Goal: Task Accomplishment & Management: Complete application form

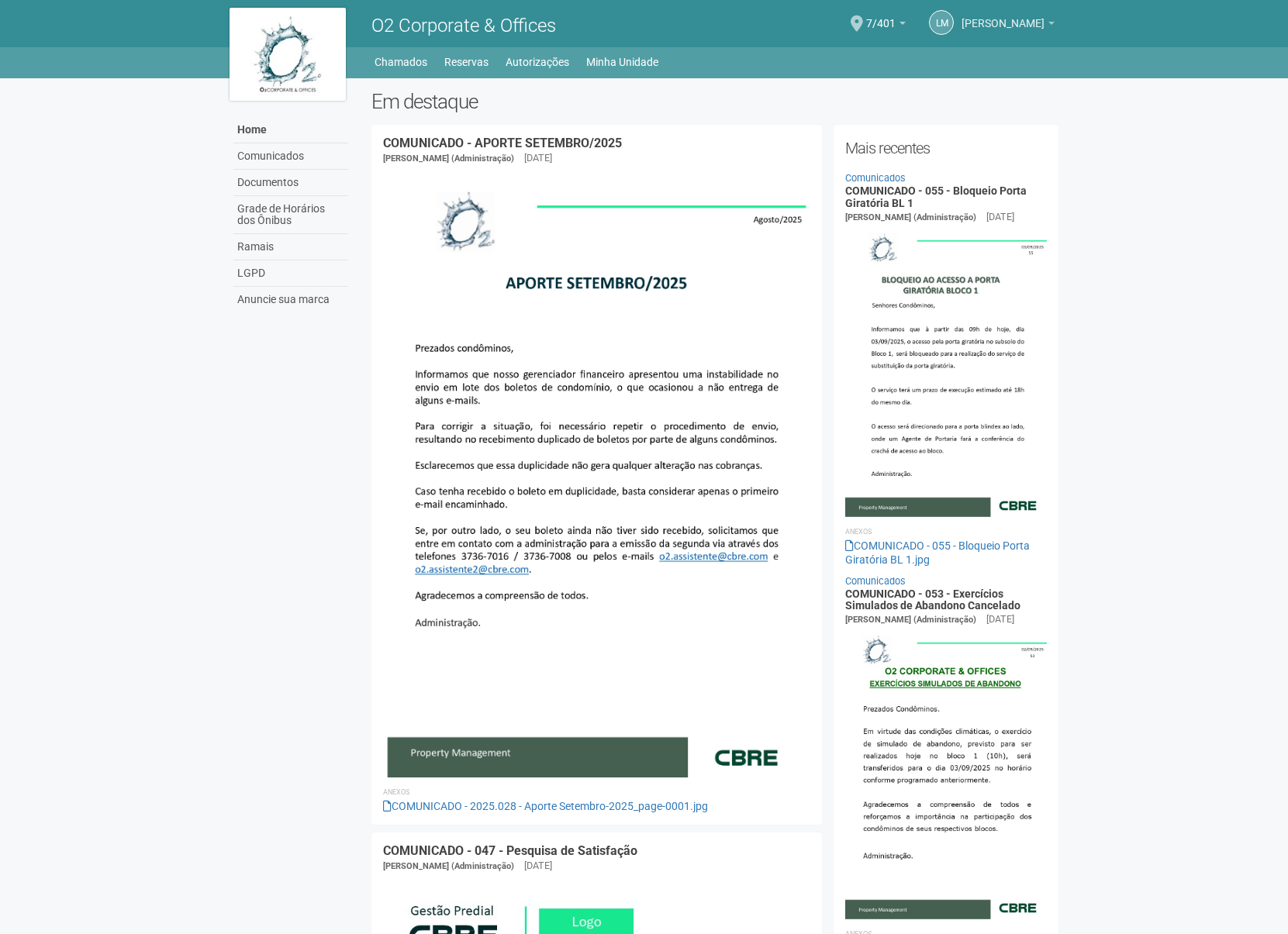
click at [1000, 25] on span "[PERSON_NAME]" at bounding box center [1002, 15] width 82 height 27
click at [621, 58] on link "Minha Unidade" at bounding box center [622, 62] width 73 height 22
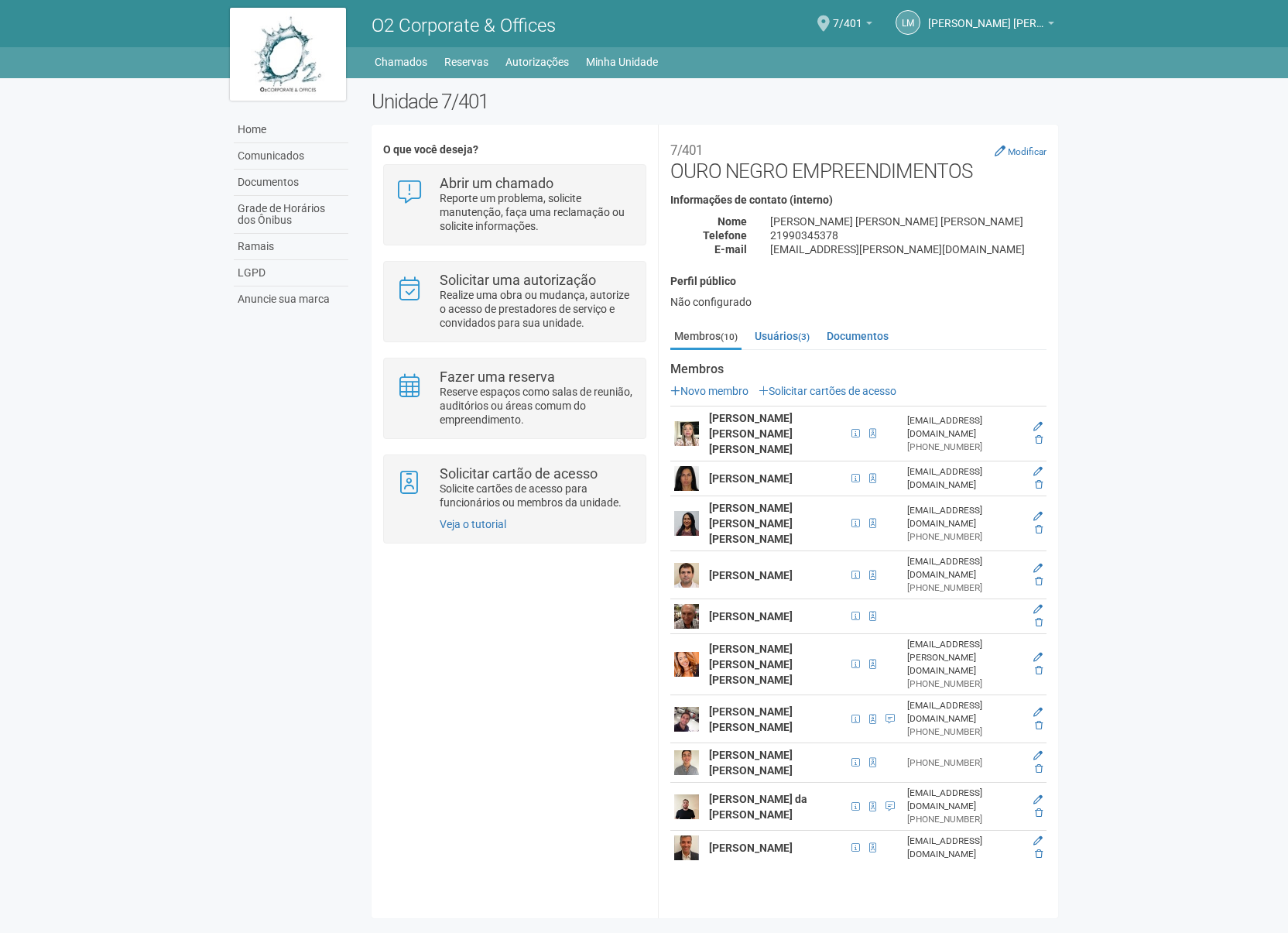
click at [754, 842] on strong "[PERSON_NAME]" at bounding box center [751, 848] width 83 height 12
click at [833, 393] on link "Solicitar cartões de acesso" at bounding box center [828, 391] width 138 height 12
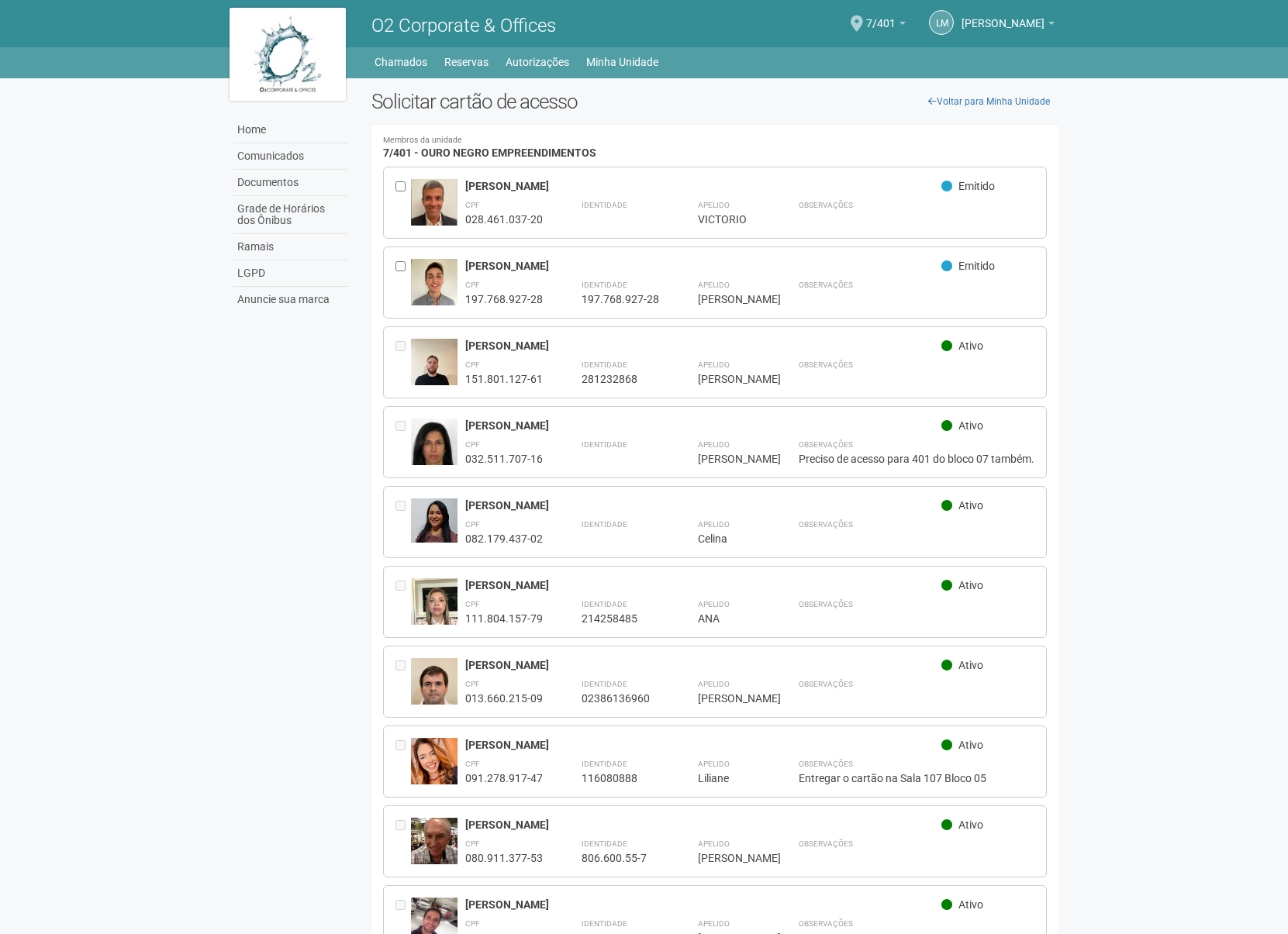
click at [1161, 342] on body "Aguarde... O2 Corporate & Offices LM [PERSON_NAME] [PERSON_NAME] [EMAIL_ADDRESS…" at bounding box center [644, 467] width 1288 height 934
click at [150, 107] on body "Aguarde... O2 Corporate & Offices LM [PERSON_NAME] [PERSON_NAME] [EMAIL_ADDRESS…" at bounding box center [644, 467] width 1288 height 934
